Goal: Transaction & Acquisition: Purchase product/service

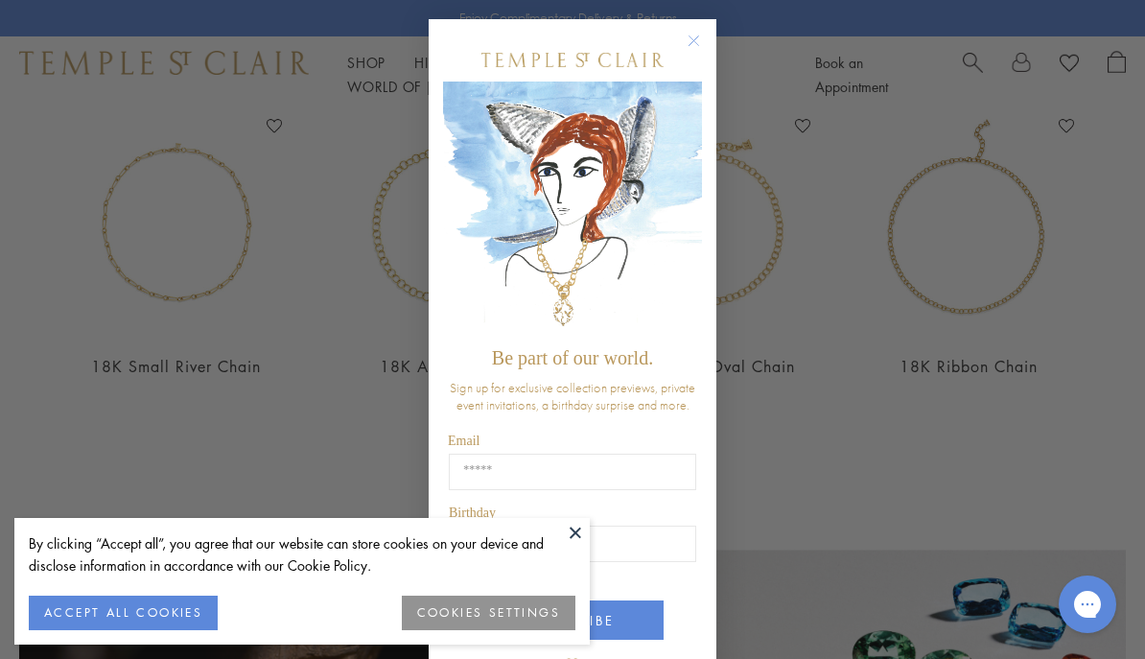
scroll to position [721, 0]
click at [694, 53] on circle "Close dialog" at bounding box center [694, 41] width 23 height 23
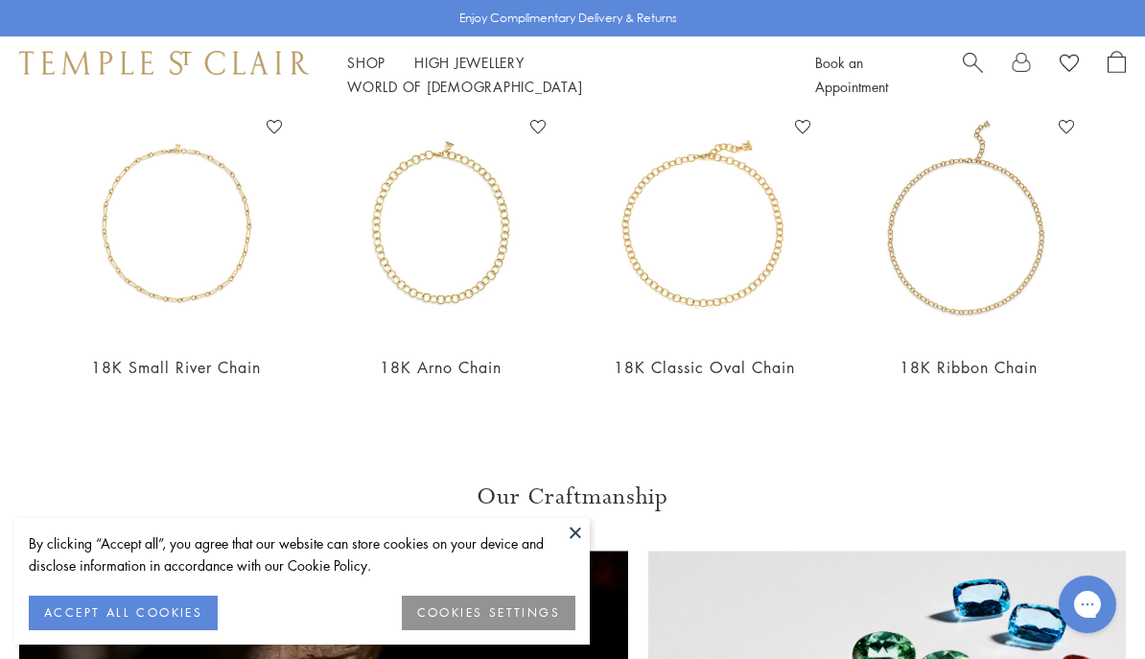
click at [929, 351] on div "18K Ribbon Chain Add to Wishlist From $4,800" at bounding box center [969, 258] width 226 height 293
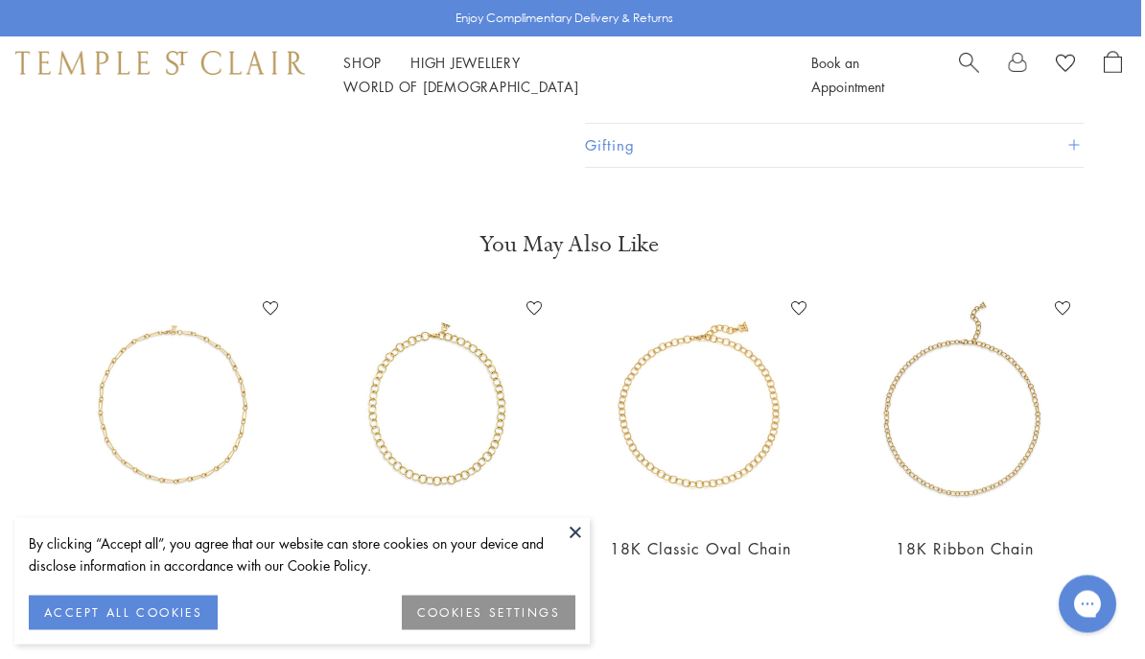
scroll to position [535, 4]
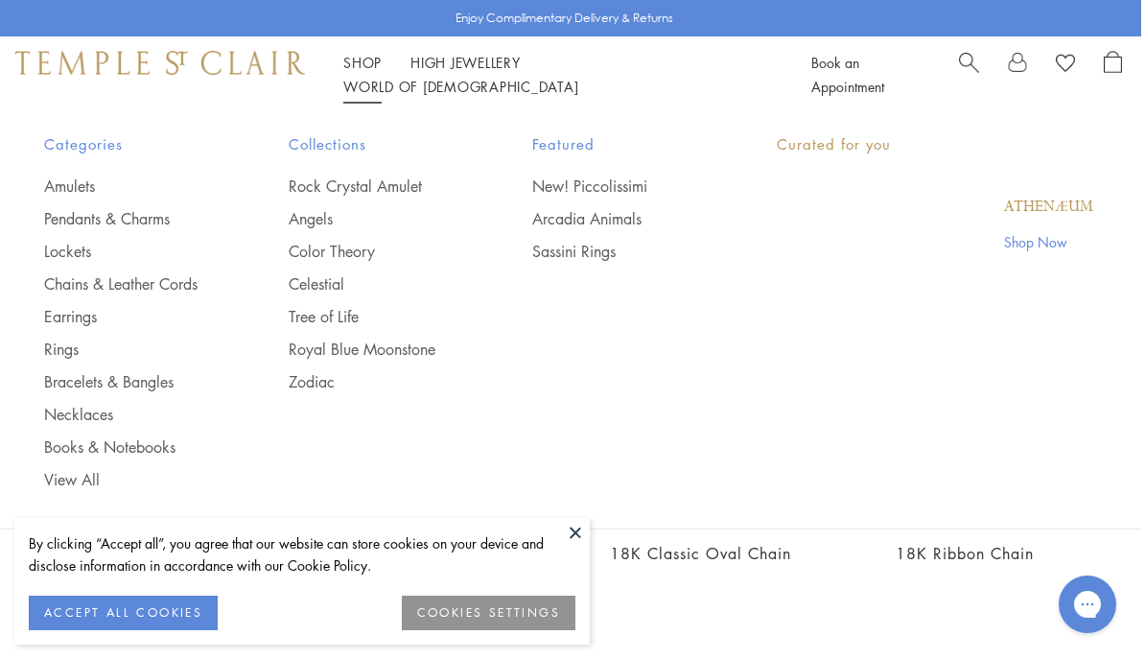
click at [370, 72] on link "Shop Shop" at bounding box center [362, 62] width 38 height 19
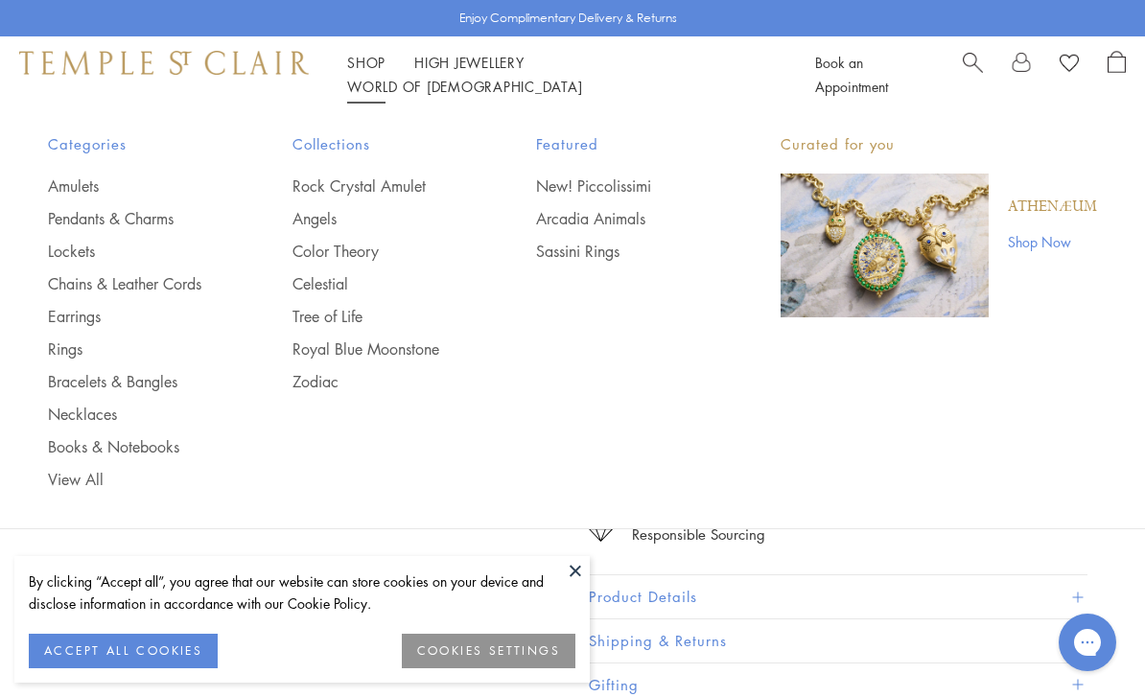
click at [59, 319] on link "Earrings" at bounding box center [132, 316] width 168 height 21
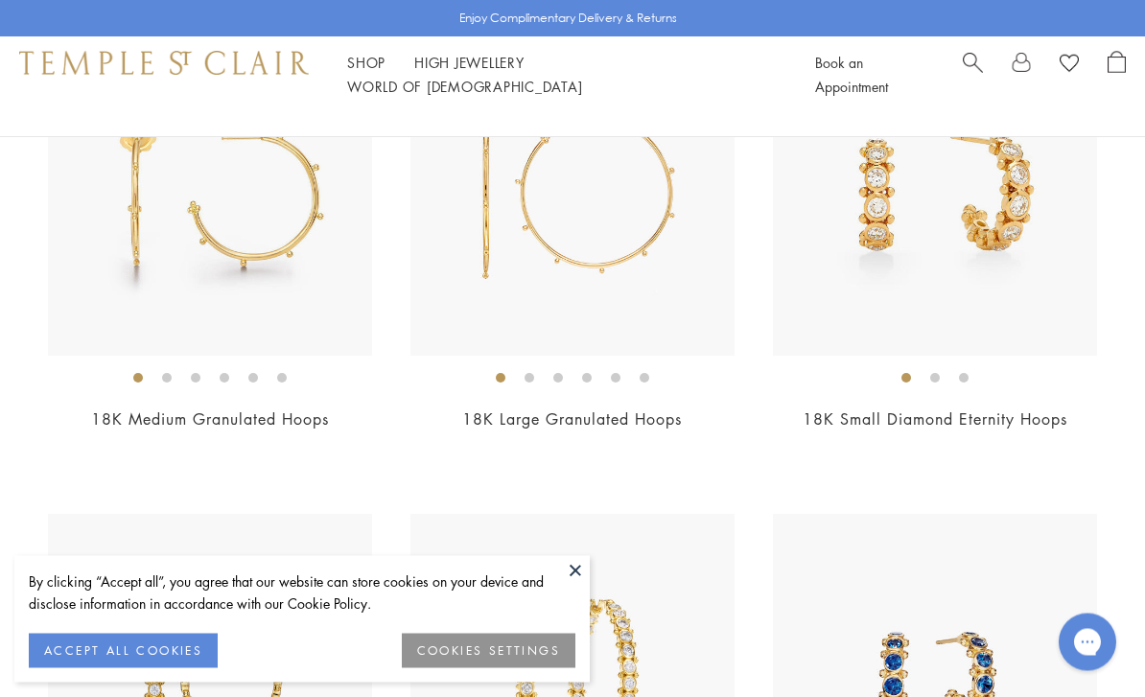
scroll to position [5667, 0]
click at [240, 302] on img at bounding box center [210, 196] width 324 height 324
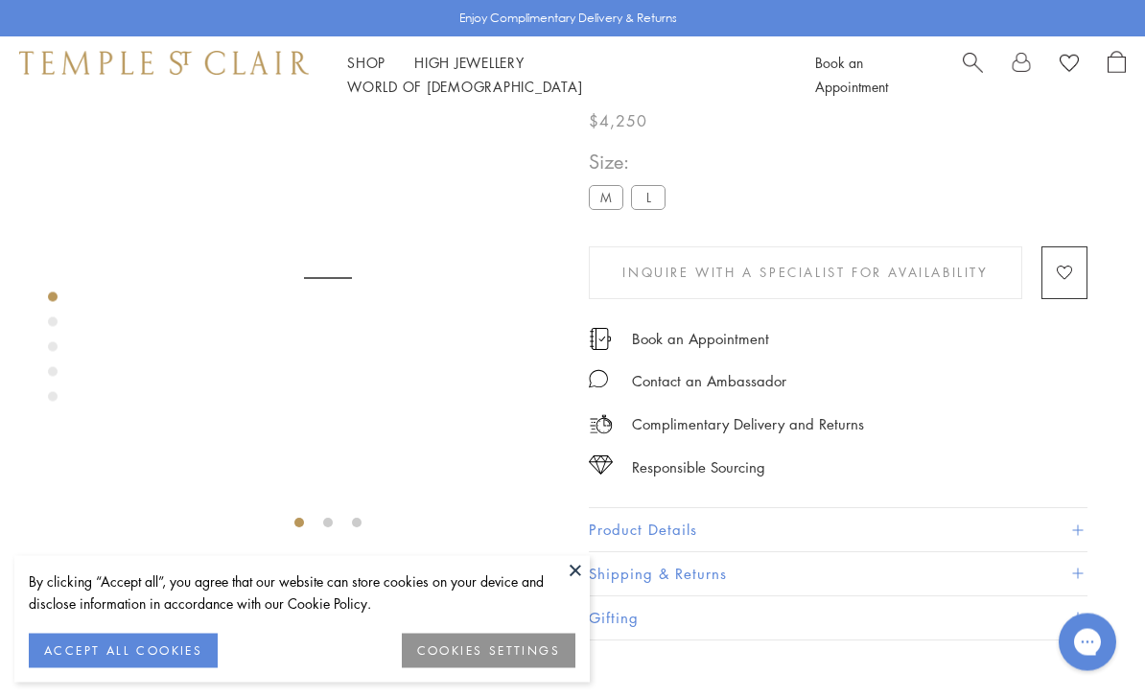
scroll to position [113, 0]
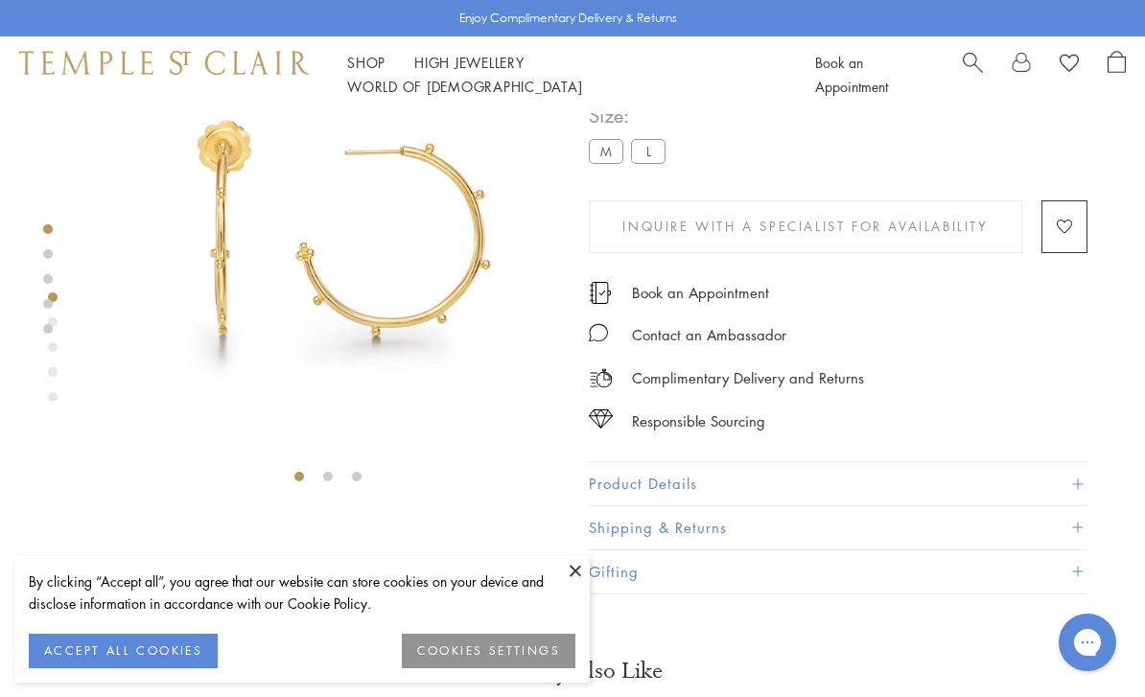
click at [579, 564] on button at bounding box center [575, 570] width 29 height 29
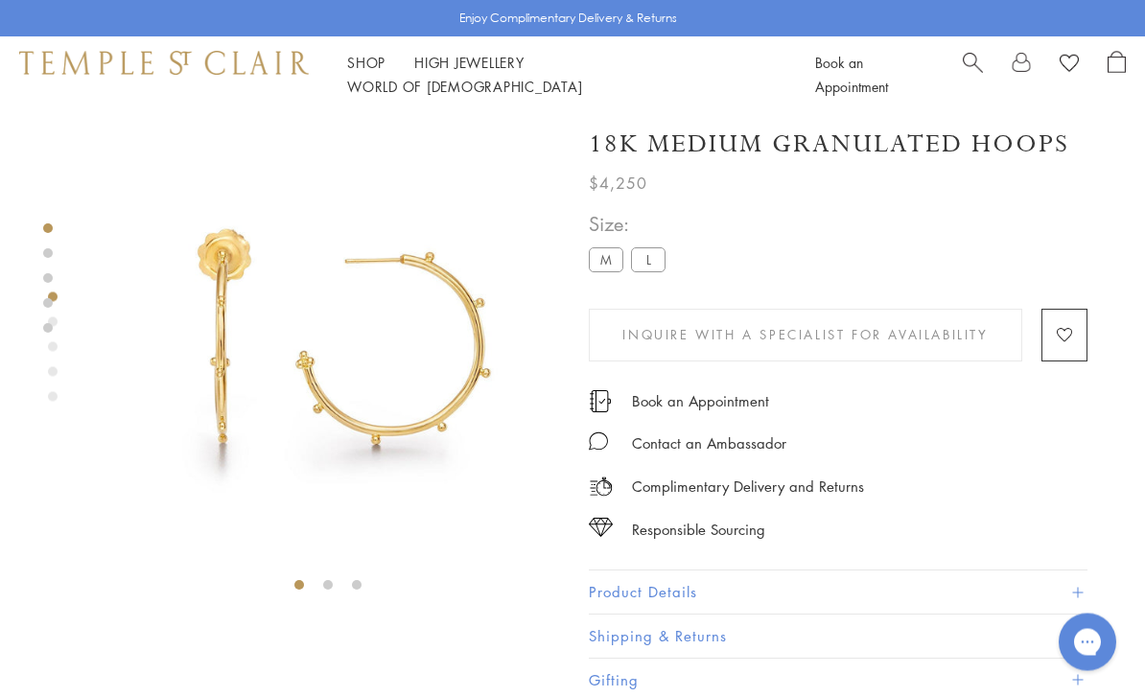
scroll to position [0, 0]
